Goal: Entertainment & Leisure: Consume media (video, audio)

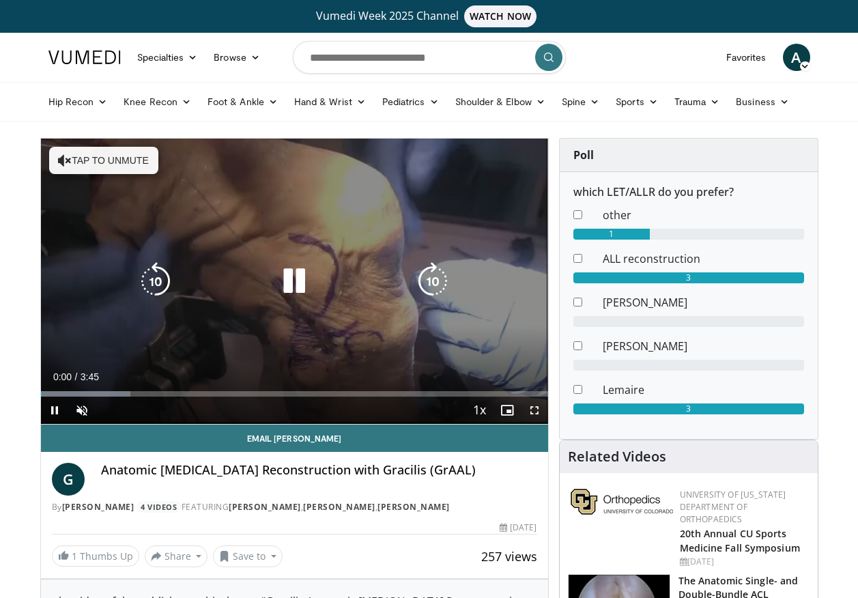
click at [156, 388] on div "Loaded : 17.68% 0:00 0:51" at bounding box center [294, 389] width 507 height 13
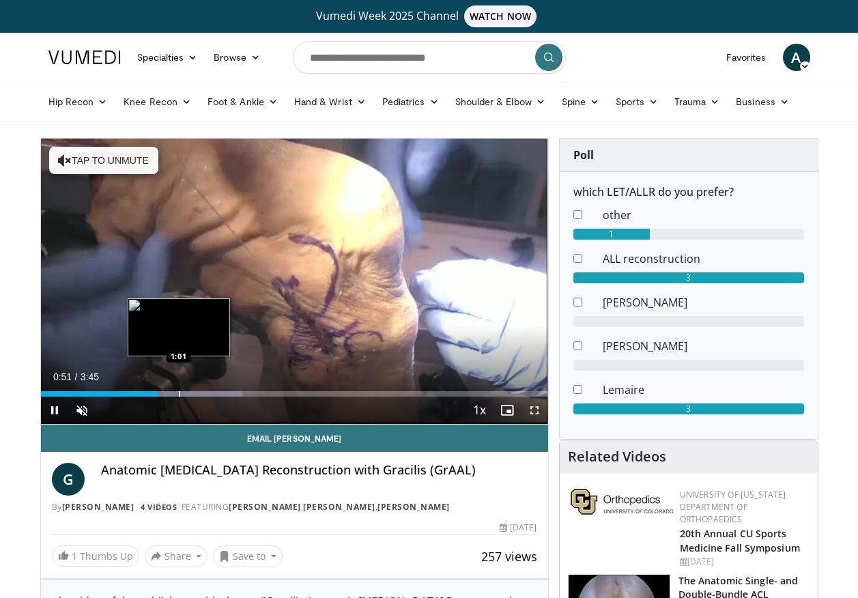
click at [178, 387] on div "Loaded : 39.83% 0:52 1:01" at bounding box center [294, 389] width 507 height 13
click at [192, 384] on div "Loaded : 57.54% 1:01 1:07" at bounding box center [294, 389] width 507 height 13
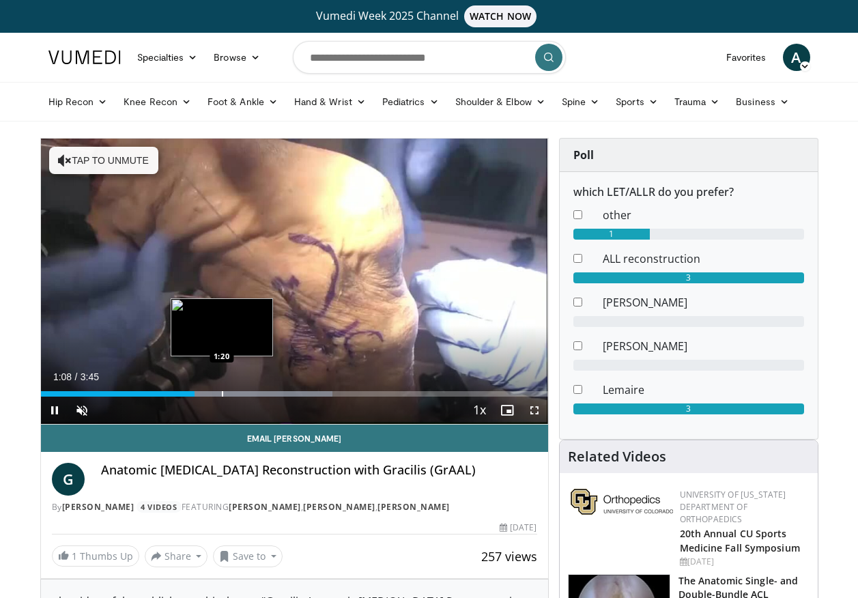
click at [221, 384] on div "Loaded : 57.54% 1:08 1:20" at bounding box center [294, 389] width 507 height 13
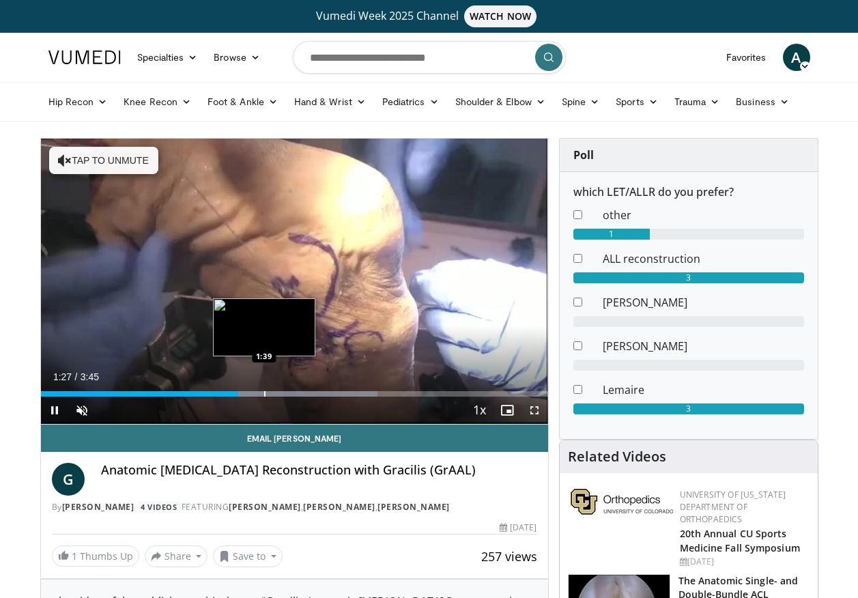
click at [265, 389] on div "Loaded : 66.40% 1:27 1:39" at bounding box center [294, 389] width 507 height 13
click at [291, 385] on div "Loaded : 75.25% 1:41 1:51" at bounding box center [294, 389] width 507 height 13
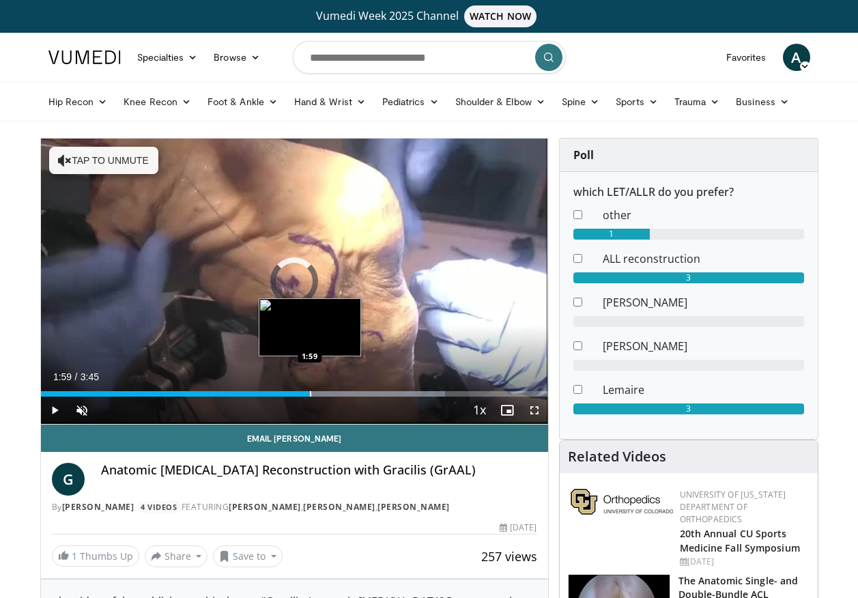
click at [310, 390] on div "Loaded : 79.68% 1:53 1:59" at bounding box center [294, 389] width 507 height 13
click at [315, 390] on div "Loaded : 84.11% 2:00 2:01" at bounding box center [294, 389] width 507 height 13
click at [340, 394] on div "Progress Bar" at bounding box center [358, 393] width 220 height 5
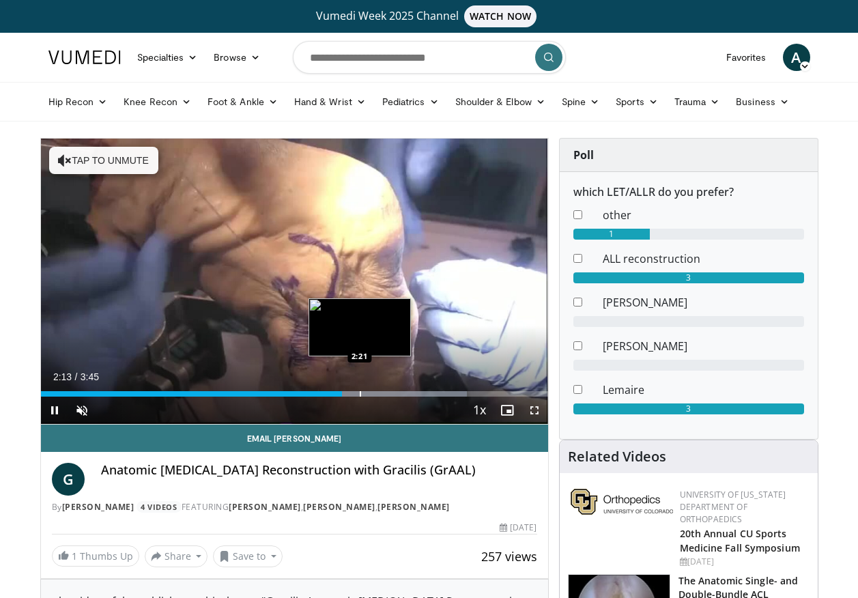
click at [360, 392] on div "Progress Bar" at bounding box center [360, 393] width 1 height 5
click at [377, 390] on div "Loaded : 88.54% 2:21 2:26" at bounding box center [294, 389] width 507 height 13
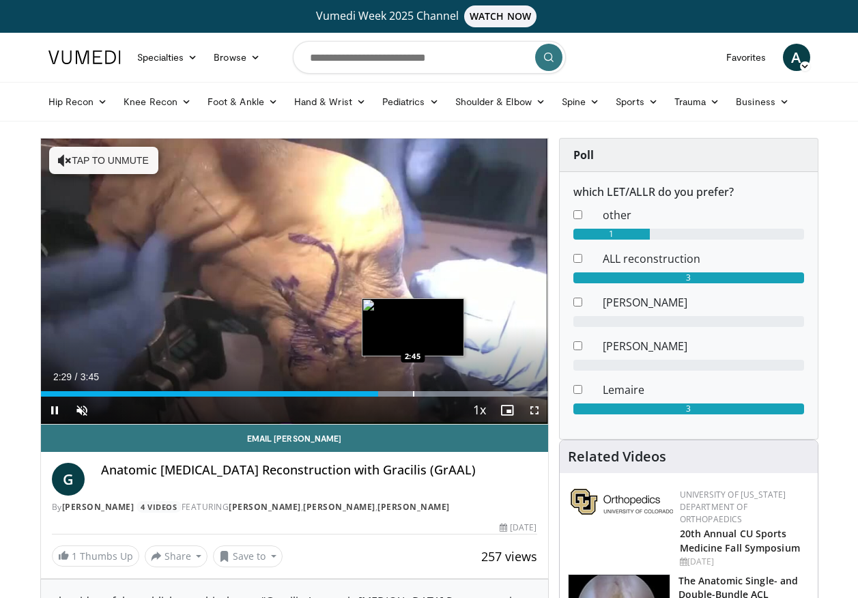
click at [412, 385] on div "Loaded : 93.14% 2:29 2:45" at bounding box center [294, 389] width 507 height 13
click at [429, 387] on div "Loaded : 97.40% 2:45 2:52" at bounding box center [294, 389] width 507 height 13
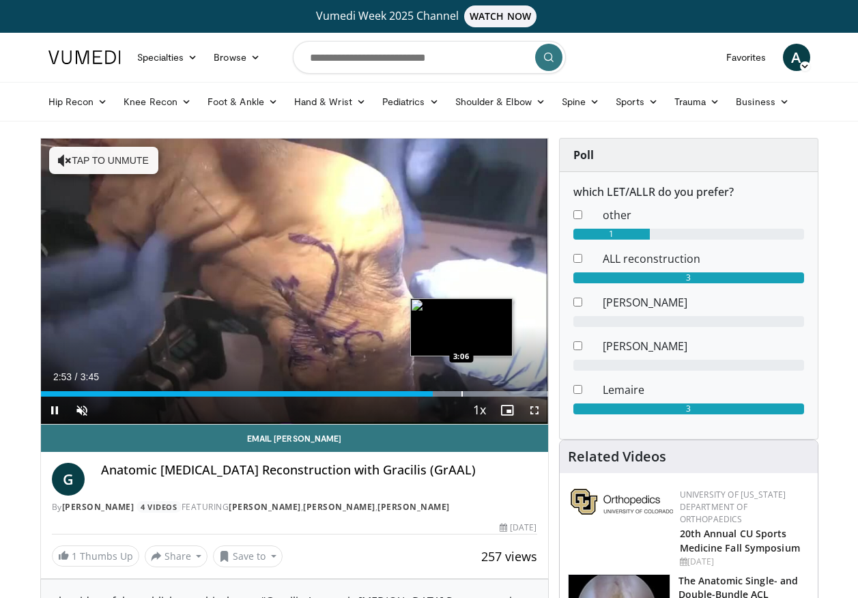
click at [460, 389] on div "Loaded : 100.00% 2:54 3:06" at bounding box center [294, 389] width 507 height 13
click at [474, 389] on div "Loaded : 100.00% 3:07 3:13" at bounding box center [294, 389] width 507 height 13
click at [488, 387] on div "Loaded : 100.00% 3:13 3:19" at bounding box center [294, 389] width 507 height 13
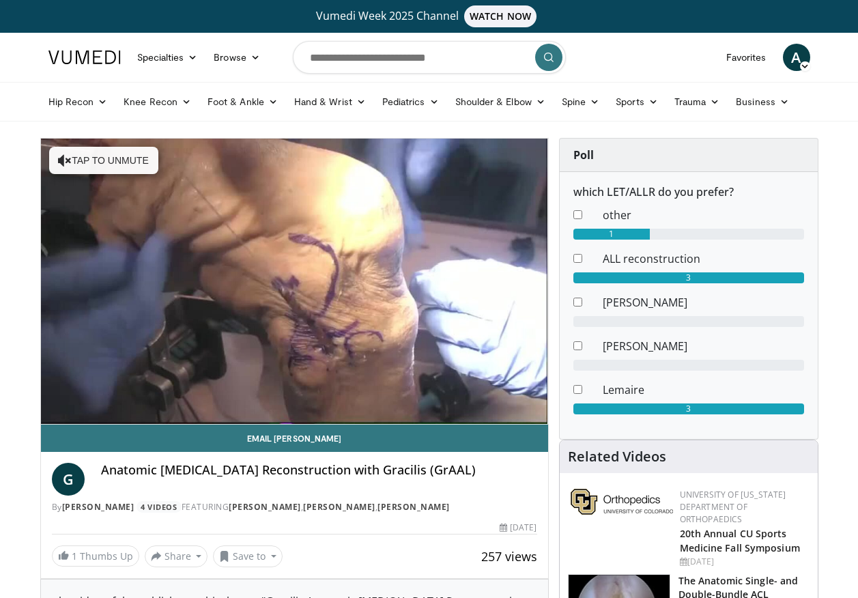
click at [488, 387] on video-js "**********" at bounding box center [294, 281] width 507 height 286
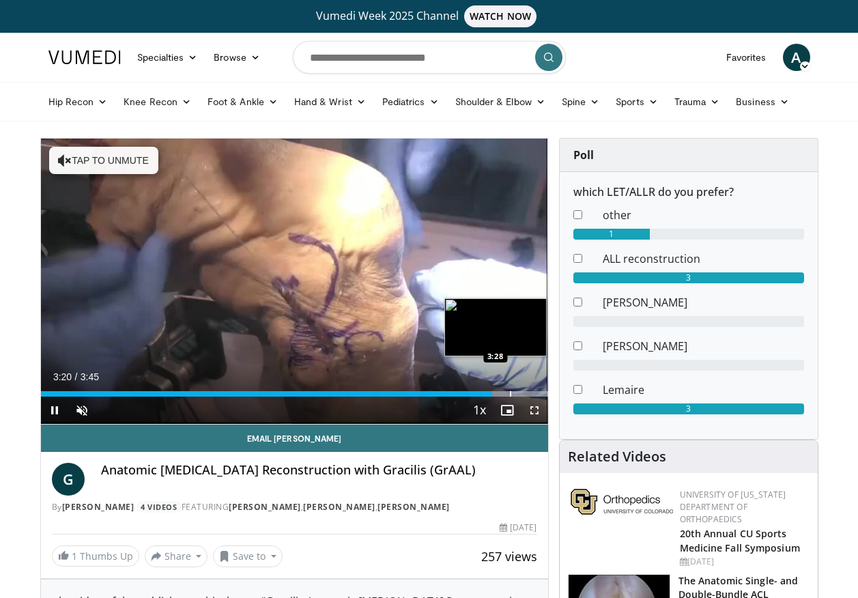
click at [510, 386] on div "Loaded : 100.00% 3:20 3:28" at bounding box center [294, 389] width 507 height 13
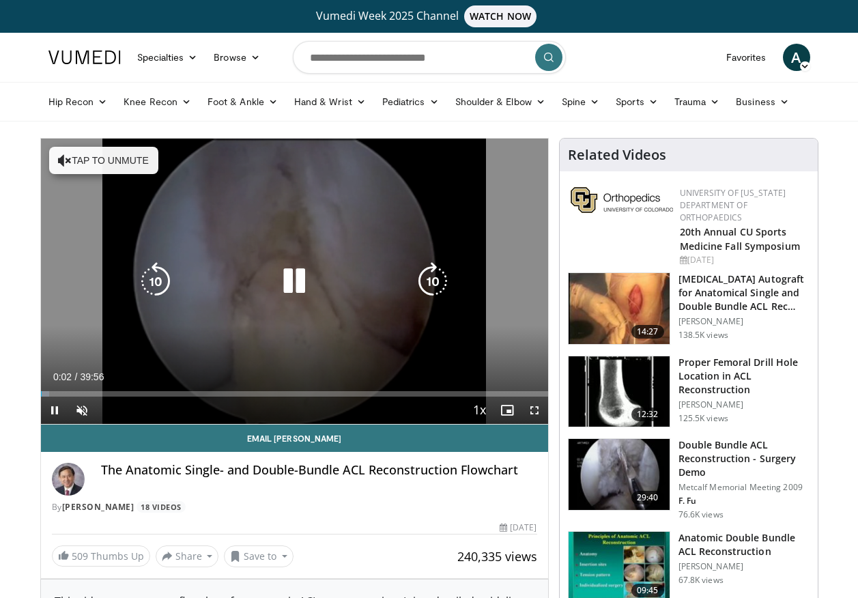
click at [353, 338] on div "10 seconds Tap to unmute" at bounding box center [294, 280] width 507 height 285
